Goal: Task Accomplishment & Management: Use online tool/utility

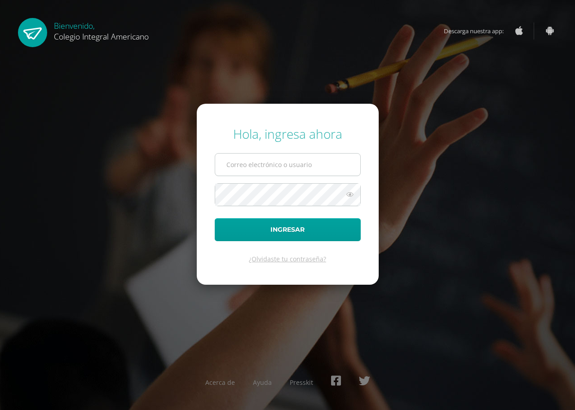
click at [287, 158] on input "text" at bounding box center [287, 165] width 145 height 22
type input "[EMAIL_ADDRESS][DOMAIN_NAME]"
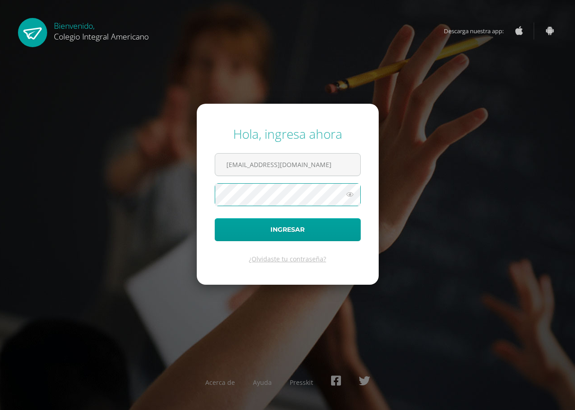
click at [215, 218] on button "Ingresar" at bounding box center [288, 229] width 146 height 23
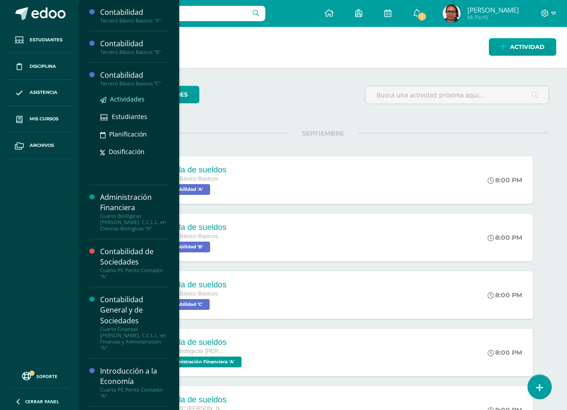
click at [125, 101] on span "Actividades" at bounding box center [127, 99] width 35 height 9
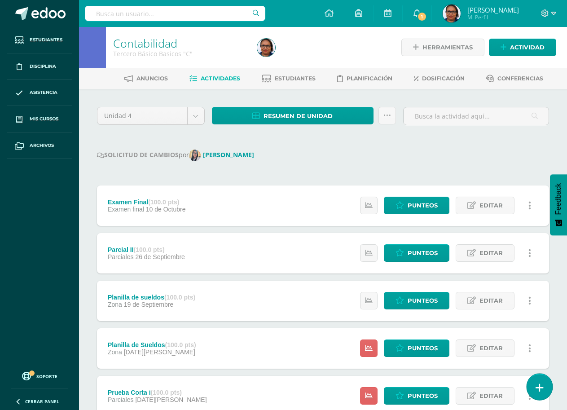
click at [545, 387] on link at bounding box center [540, 386] width 26 height 26
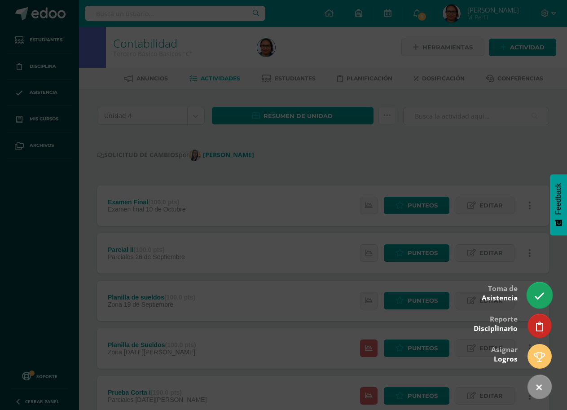
click at [539, 290] on link at bounding box center [540, 295] width 26 height 26
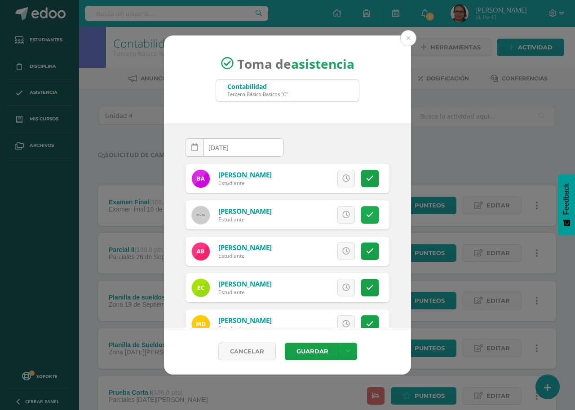
click at [361, 214] on link at bounding box center [370, 215] width 18 height 18
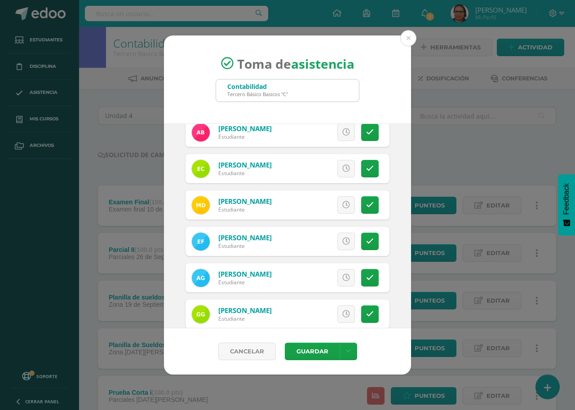
scroll to position [135, 0]
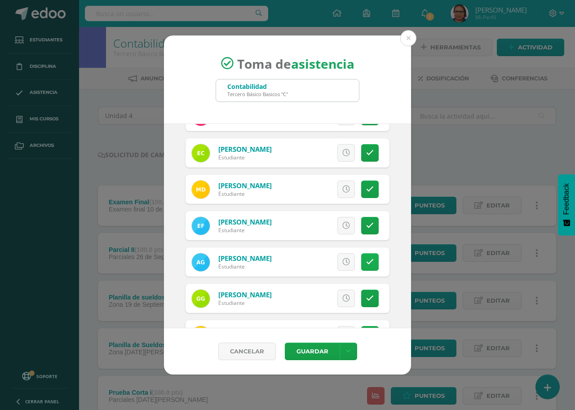
click at [366, 258] on icon at bounding box center [370, 262] width 8 height 8
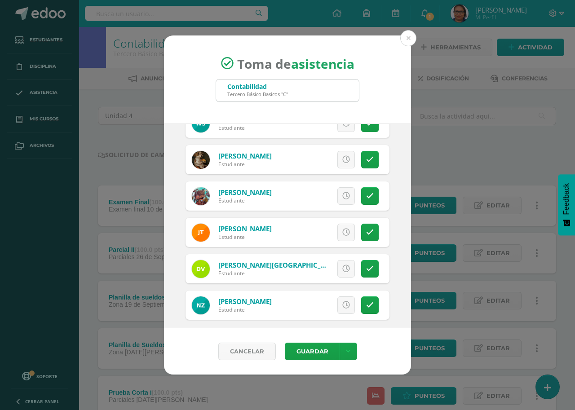
scroll to position [825, 0]
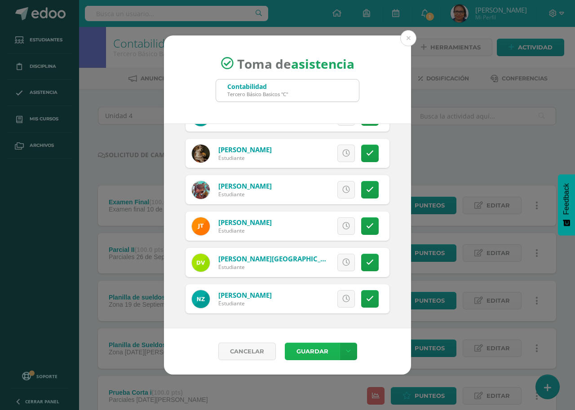
click at [310, 354] on button "Guardar" at bounding box center [312, 351] width 55 height 18
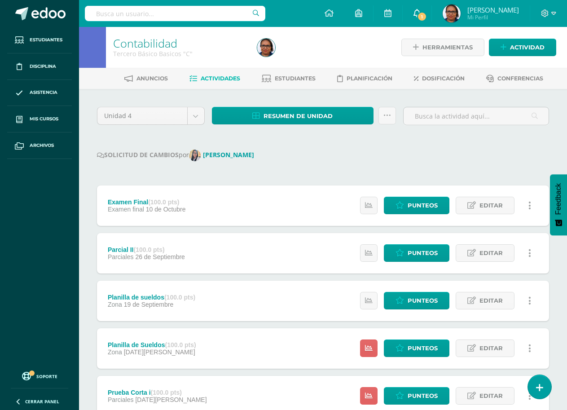
click at [427, 14] on span "1" at bounding box center [422, 17] width 10 height 10
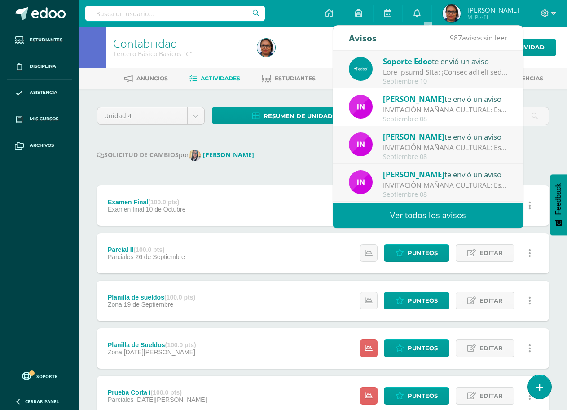
click at [313, 143] on div "Unidad 4 Unidad 1 Unidad 2 Unidad 3 Unidad 4 Resumen de unidad Descargar como H…" at bounding box center [322, 400] width 459 height 586
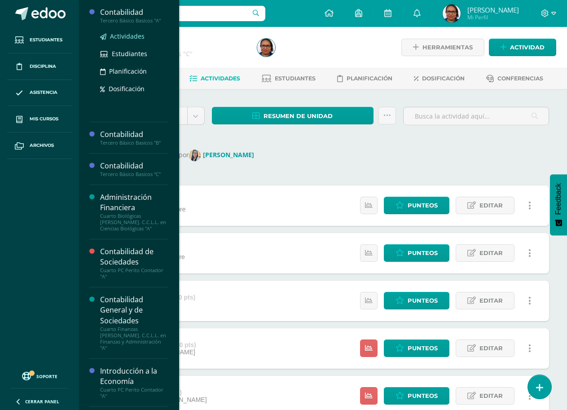
click at [128, 38] on span "Actividades" at bounding box center [127, 36] width 35 height 9
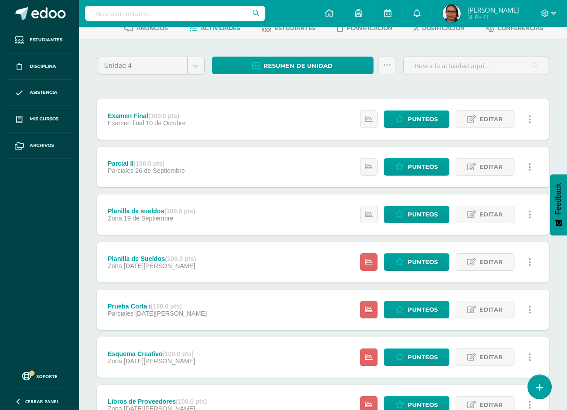
scroll to position [135, 0]
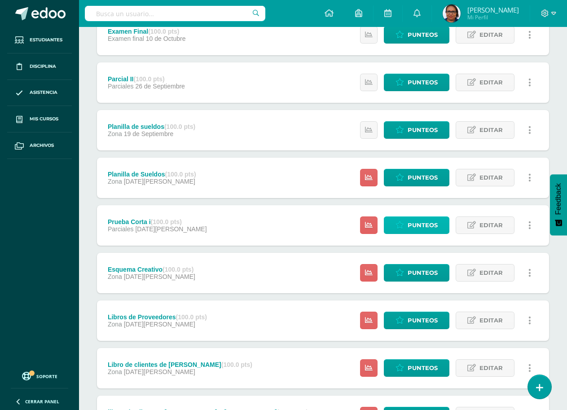
click at [421, 228] on span "Punteos" at bounding box center [423, 225] width 30 height 17
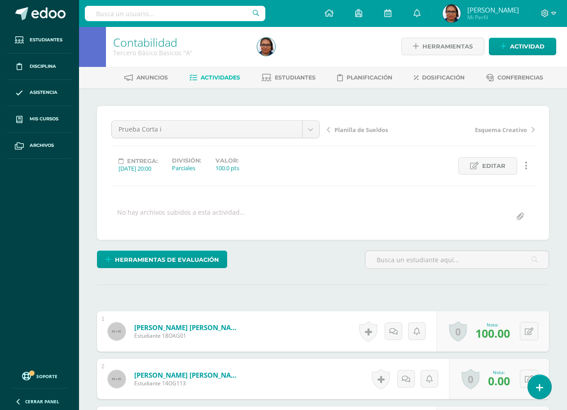
scroll to position [1, 0]
